Goal: Find specific page/section: Find specific page/section

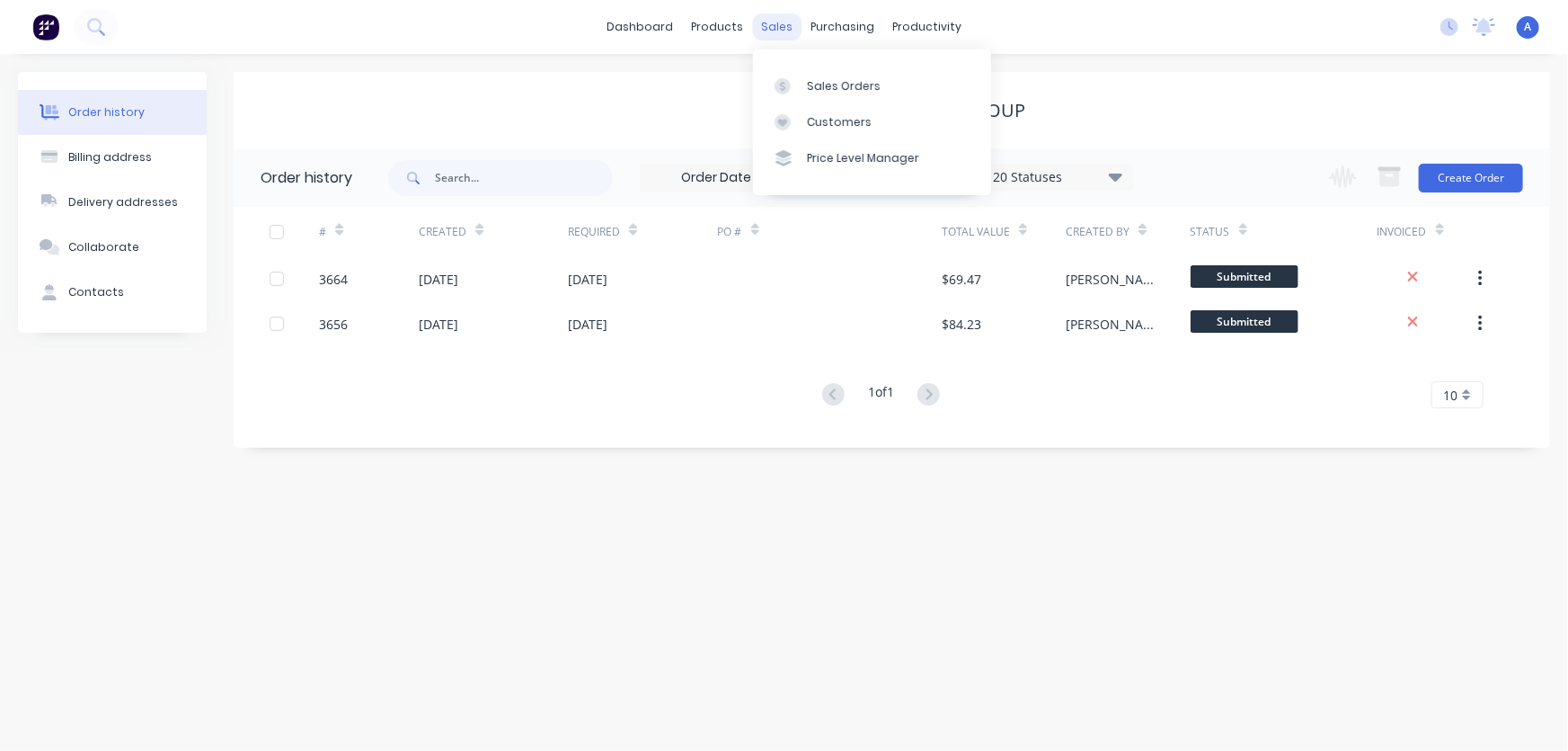
click at [776, 24] on div "sales" at bounding box center [777, 27] width 50 height 27
click at [808, 118] on div "Customers" at bounding box center [839, 121] width 65 height 16
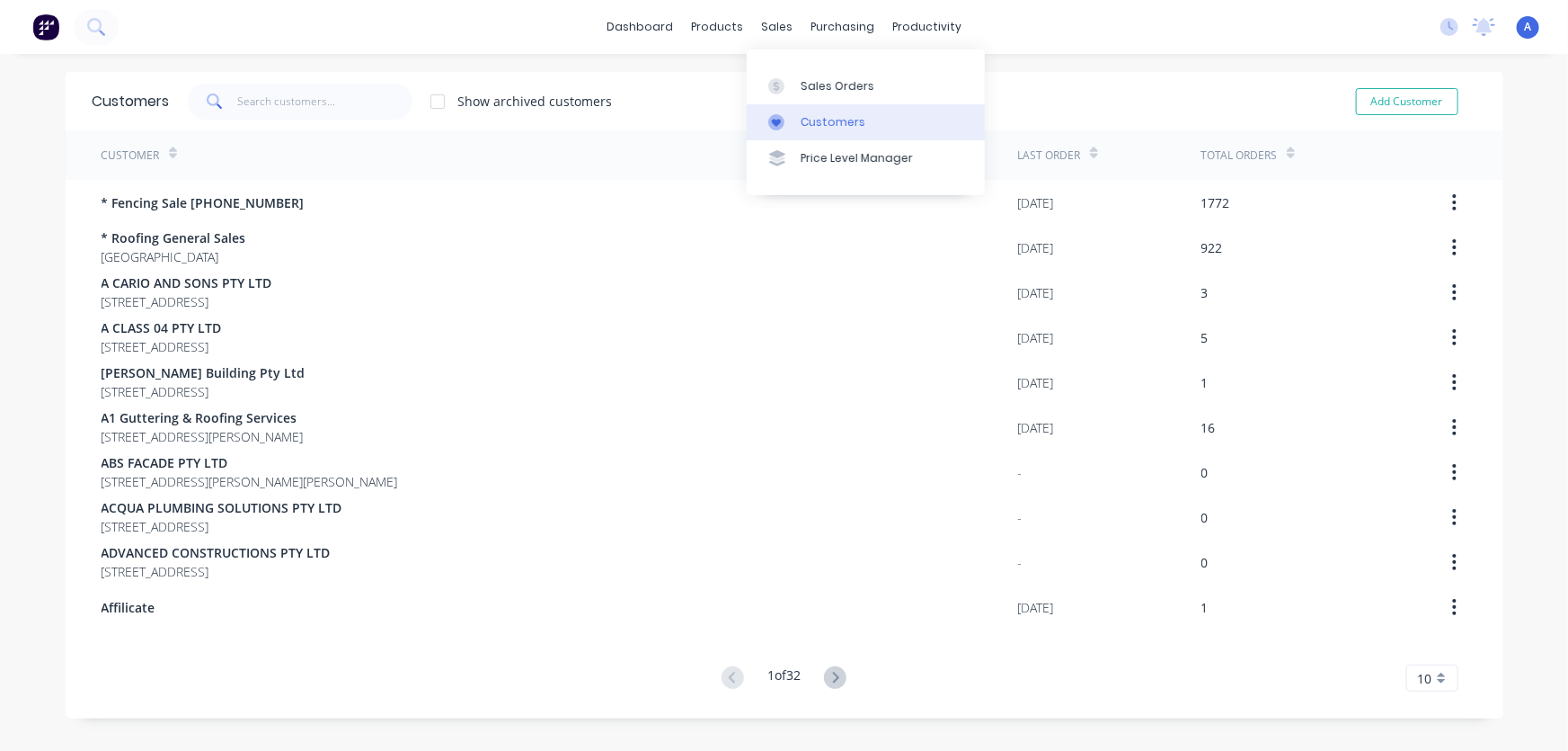
click at [808, 123] on div "Customers" at bounding box center [833, 121] width 65 height 16
click at [250, 96] on input "text" at bounding box center [324, 102] width 175 height 36
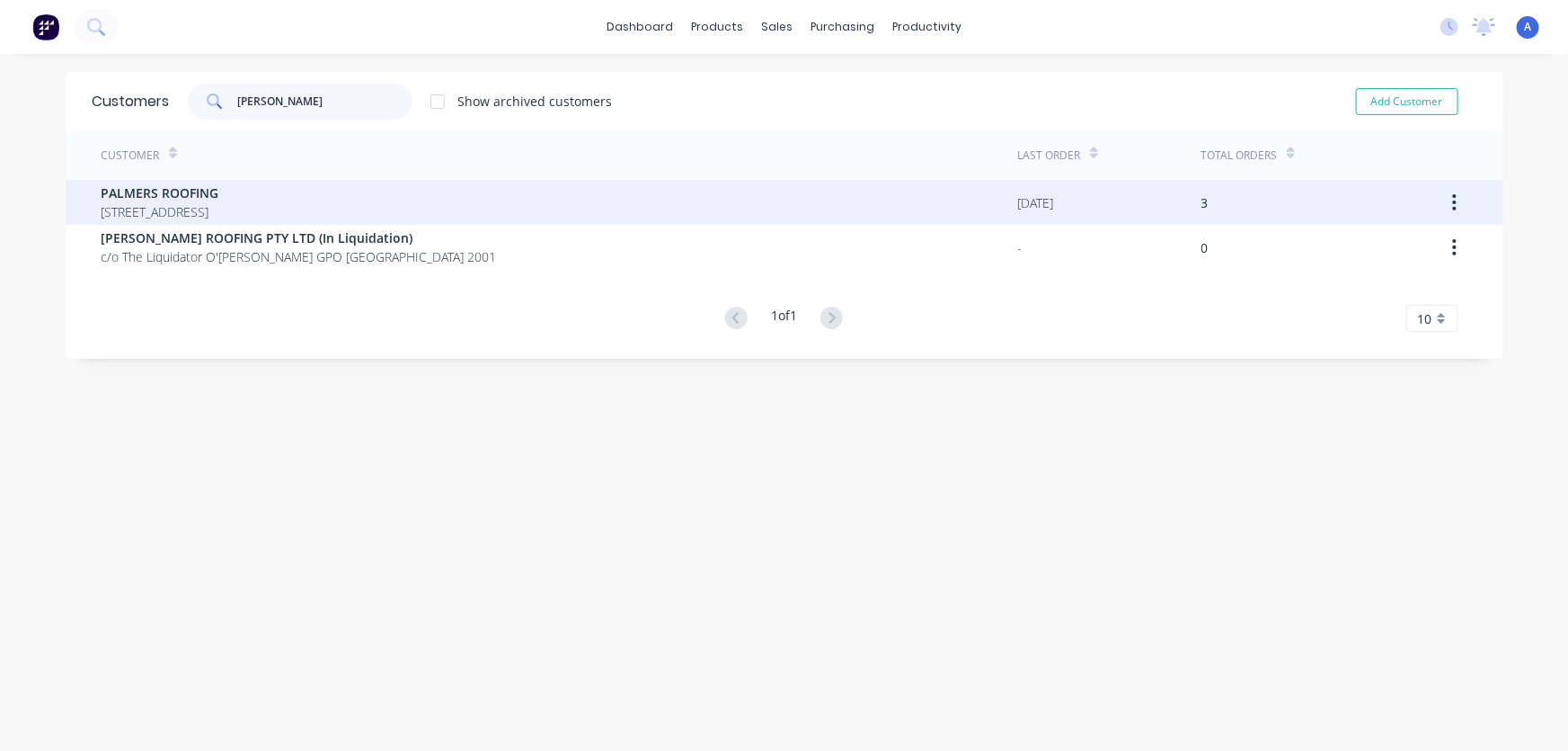
type input "[PERSON_NAME]"
click at [163, 209] on span "[STREET_ADDRESS]" at bounding box center [159, 212] width 117 height 19
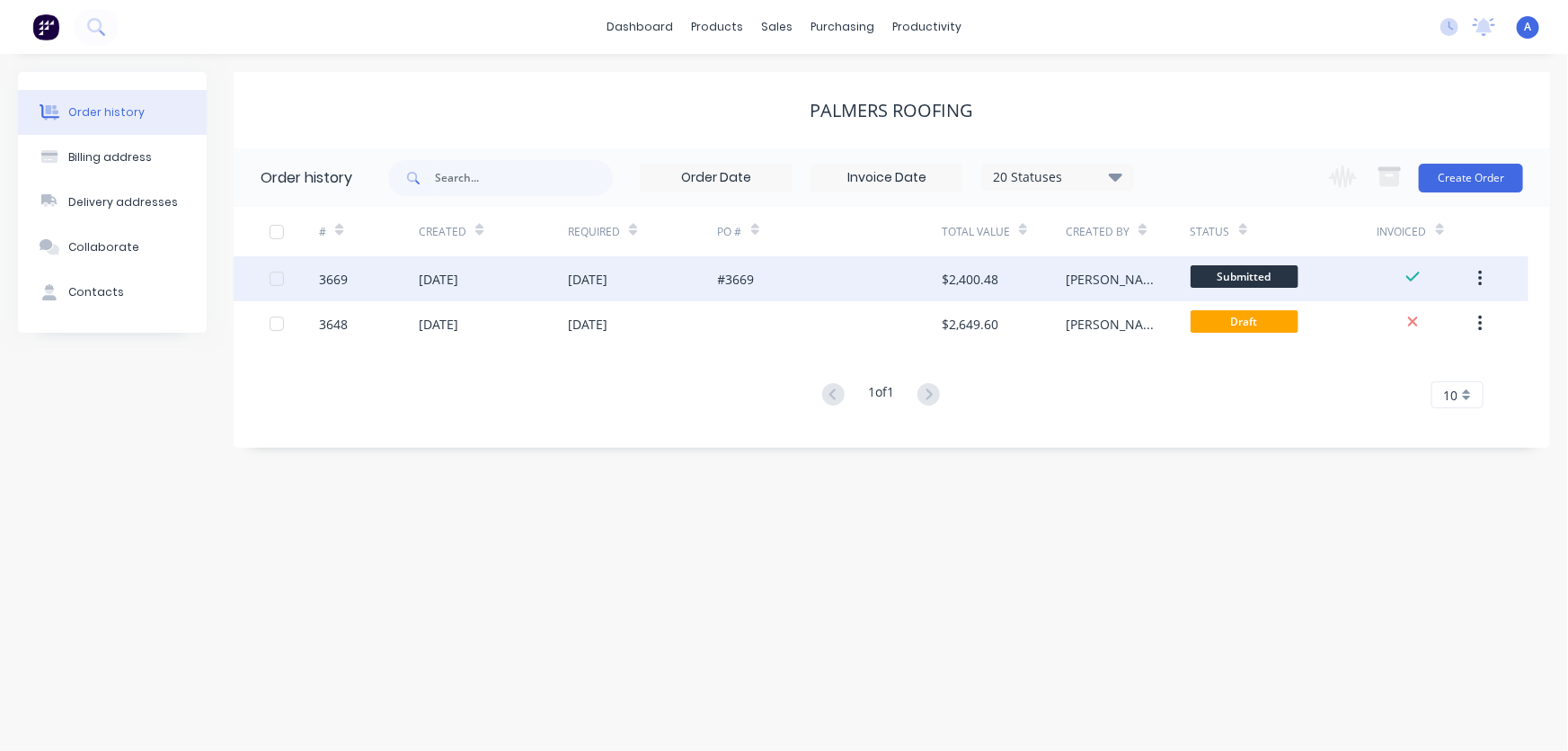
click at [838, 280] on div "#3669" at bounding box center [830, 278] width 223 height 45
